Goal: Transaction & Acquisition: Obtain resource

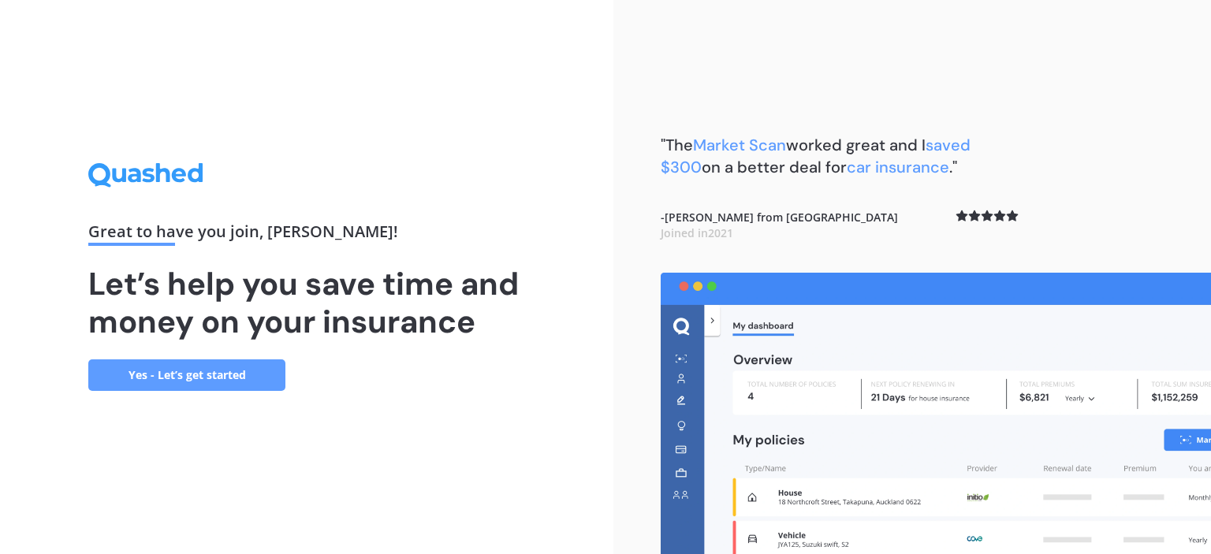
click at [252, 364] on link "Yes - Let’s get started" at bounding box center [186, 375] width 197 height 32
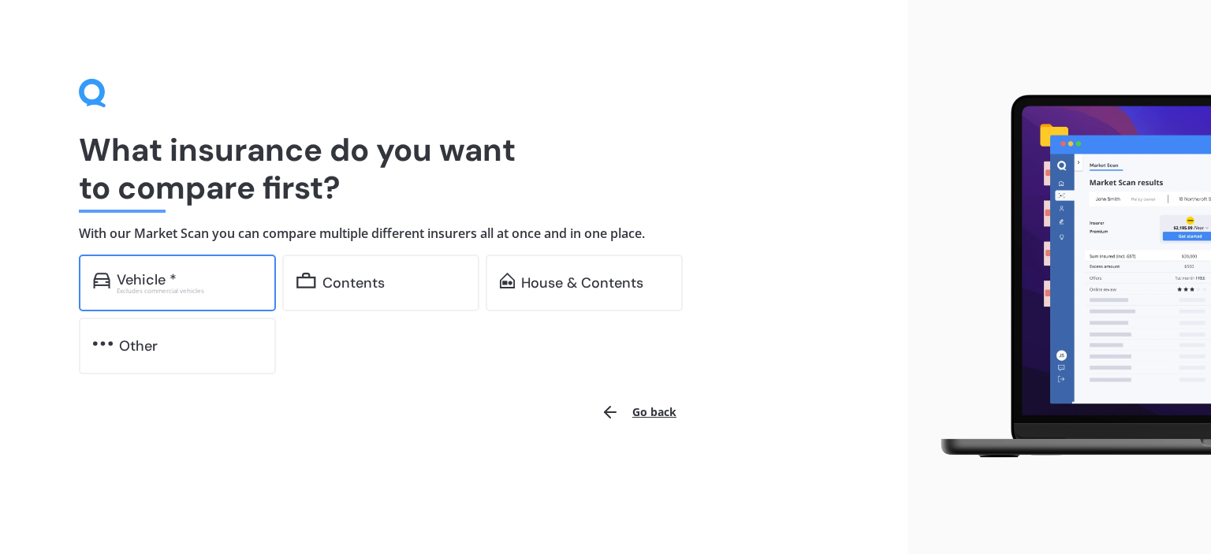
click at [217, 302] on div "Vehicle * Excludes commercial vehicles" at bounding box center [177, 283] width 197 height 57
